Goal: Information Seeking & Learning: Learn about a topic

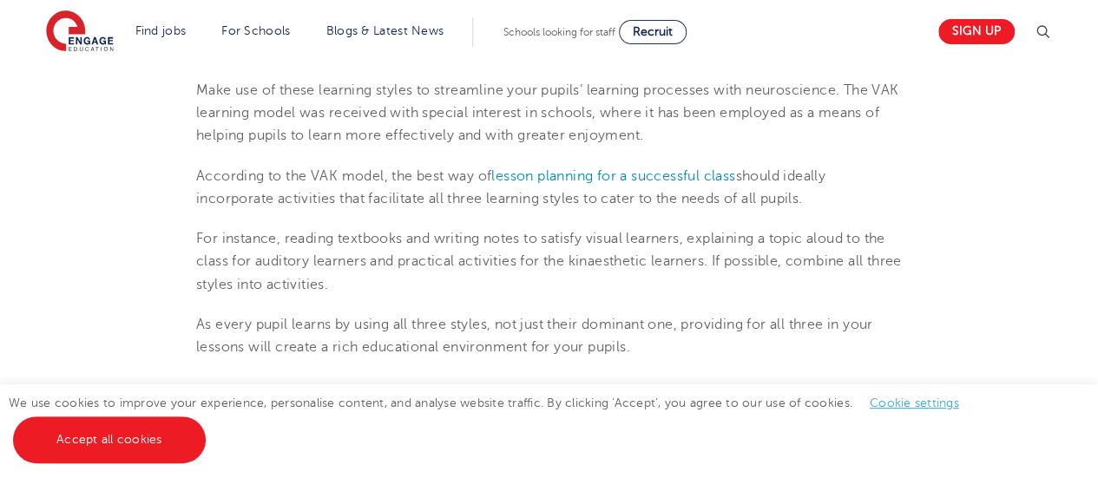
scroll to position [2190, 0]
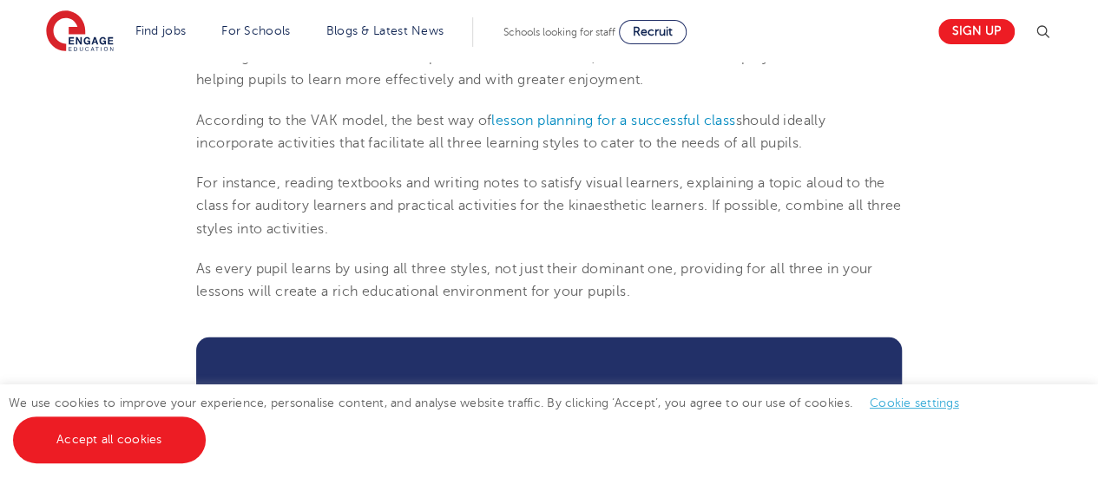
drag, startPoint x: 1100, startPoint y: 39, endPoint x: 1110, endPoint y: 289, distance: 250.2
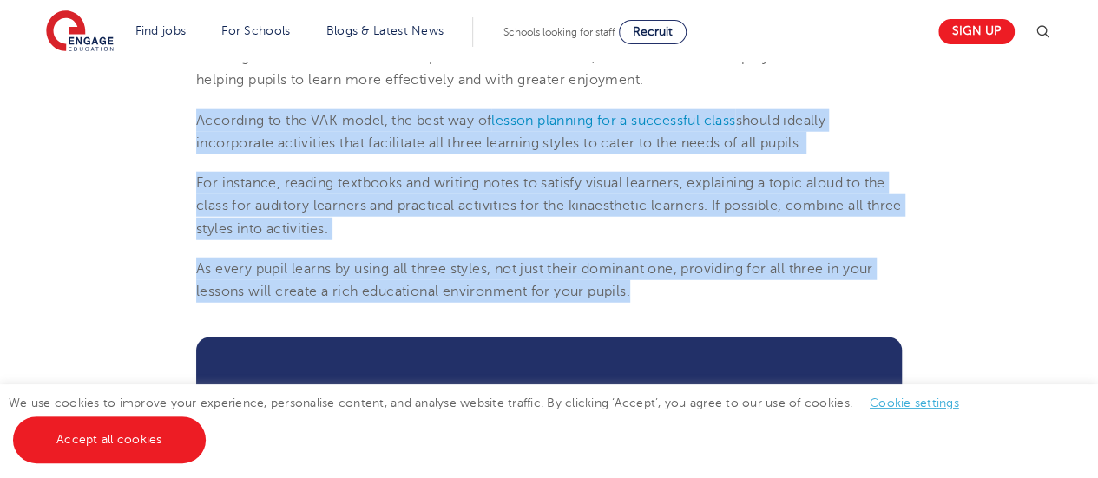
drag, startPoint x: 654, startPoint y: 289, endPoint x: 163, endPoint y: 99, distance: 525.9
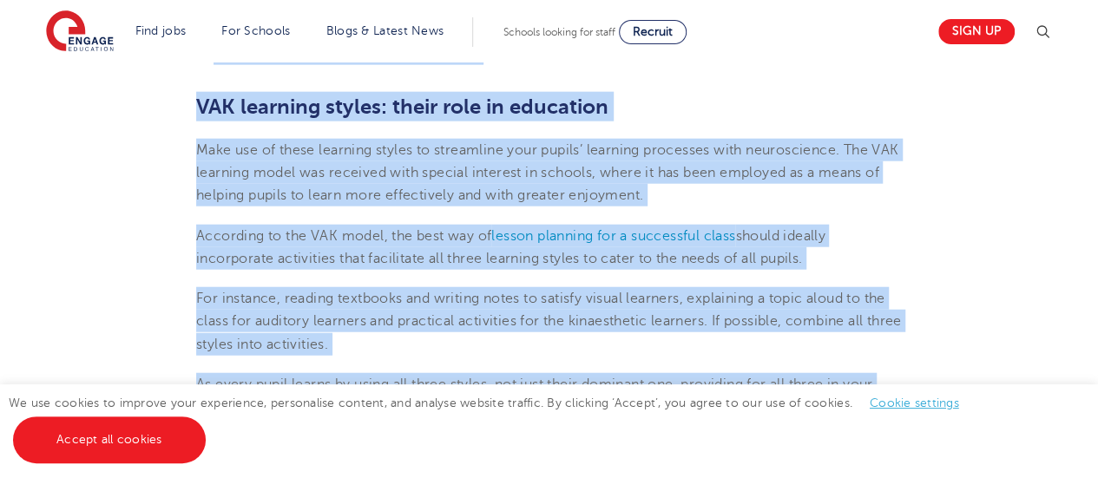
scroll to position [2262, 0]
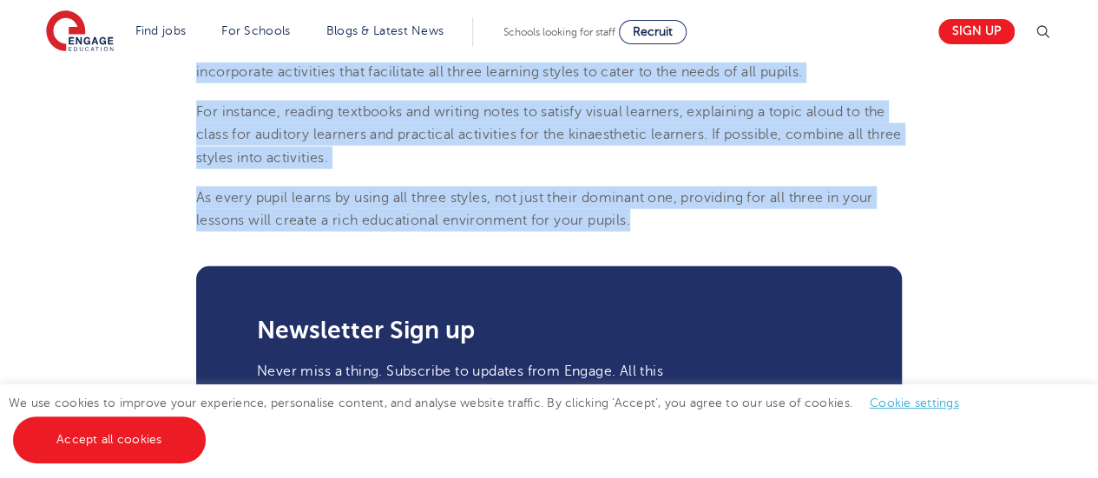
drag, startPoint x: 206, startPoint y: 200, endPoint x: 686, endPoint y: 209, distance: 480.9
copy section "VAK learning styles: what are they and what do they mean? Engage Education | Wh…"
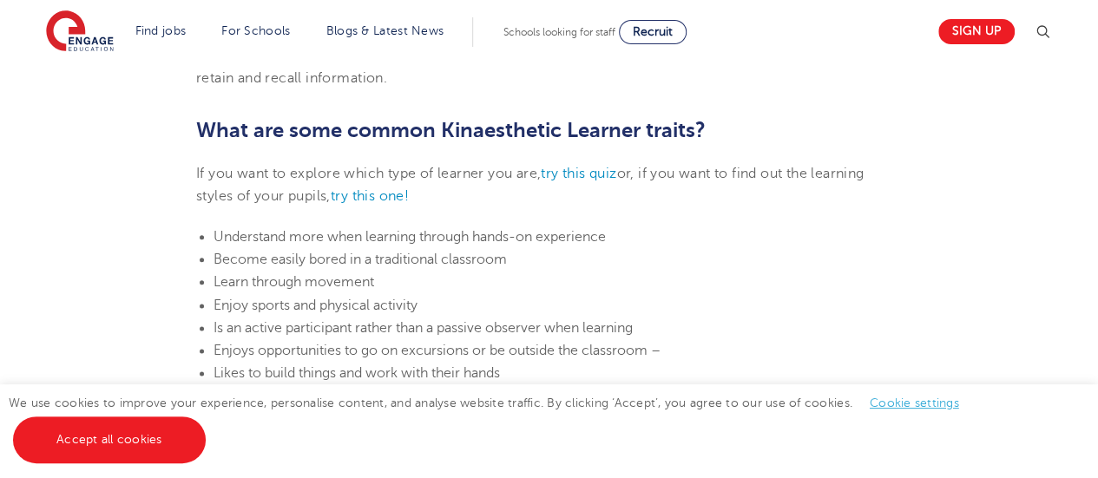
scroll to position [915, 0]
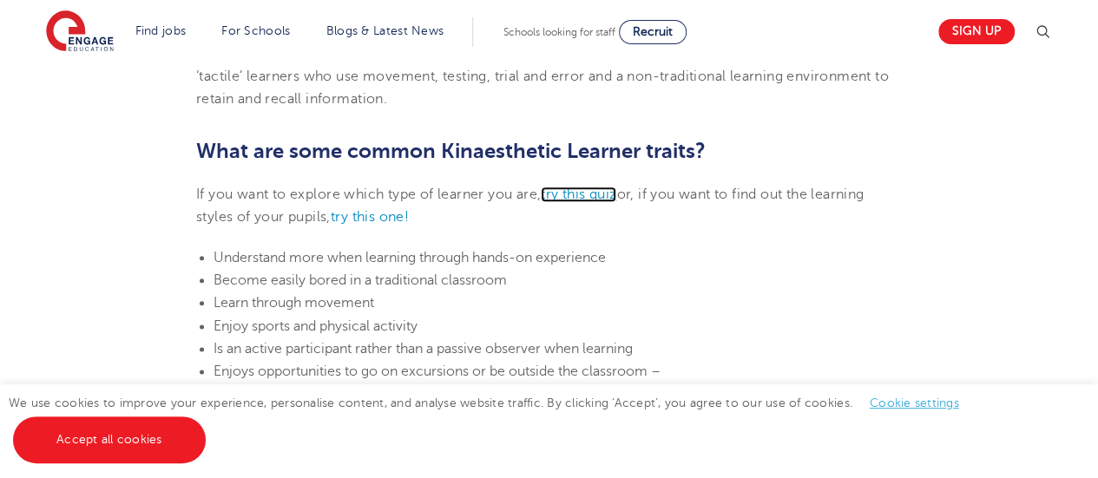
click at [606, 191] on link "try this quiz" at bounding box center [579, 195] width 76 height 16
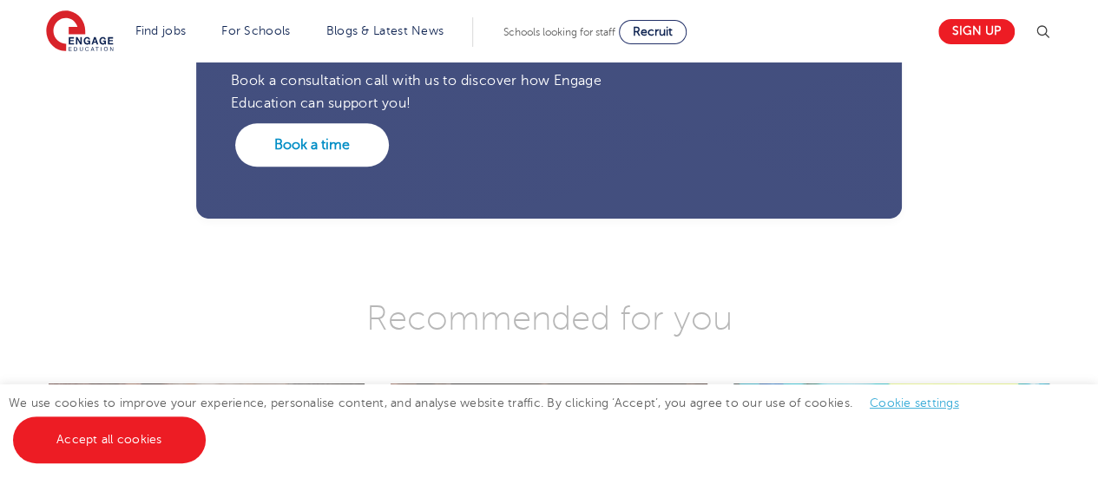
scroll to position [3912, 0]
